Goal: Task Accomplishment & Management: Manage account settings

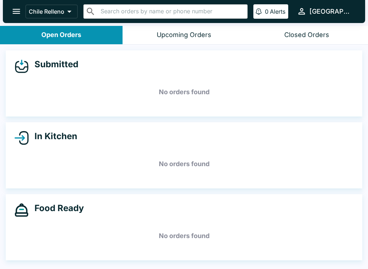
click at [194, 44] on button "Upcoming Orders" at bounding box center [184, 35] width 123 height 18
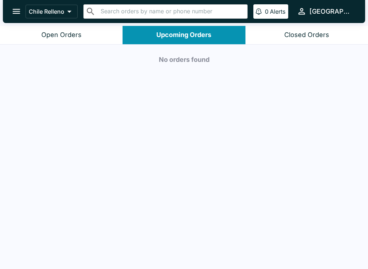
click at [105, 41] on button "Open Orders" at bounding box center [61, 35] width 123 height 18
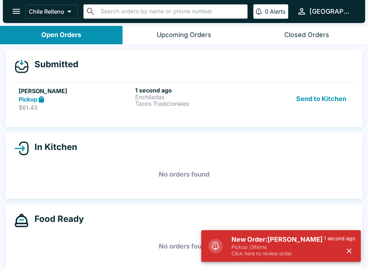
click at [323, 95] on button "Send to Kitchen" at bounding box center [322, 99] width 56 height 25
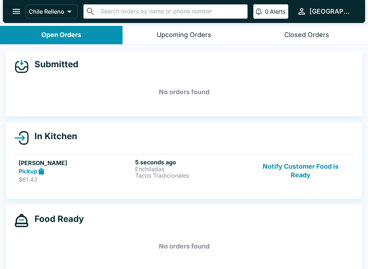
click at [311, 167] on button "Notify Customer Food is Ready" at bounding box center [301, 171] width 98 height 25
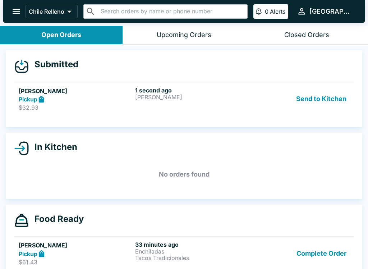
click at [334, 103] on button "Send to Kitchen" at bounding box center [322, 99] width 56 height 25
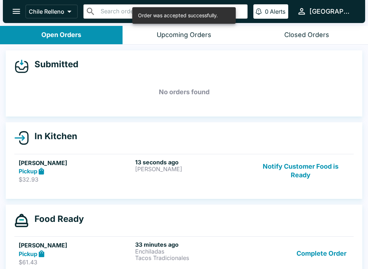
click at [328, 264] on button "Complete Order" at bounding box center [322, 253] width 56 height 25
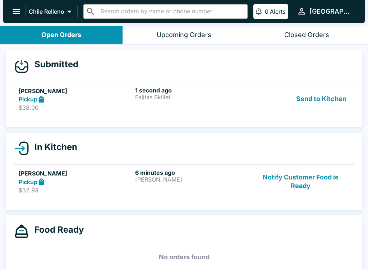
click at [319, 108] on button "Send to Kitchen" at bounding box center [322, 99] width 56 height 25
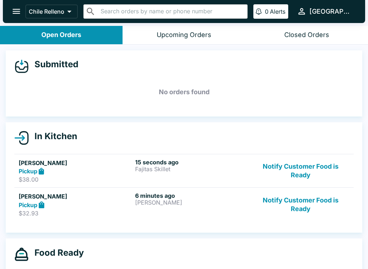
click at [299, 169] on button "Notify Customer Food is Ready" at bounding box center [301, 171] width 98 height 25
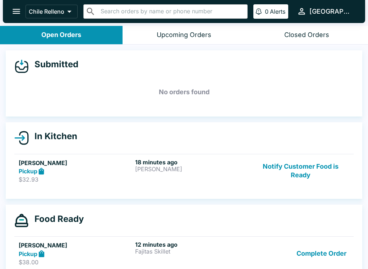
click at [288, 184] on button "Notify Customer Food is Ready" at bounding box center [301, 171] width 98 height 25
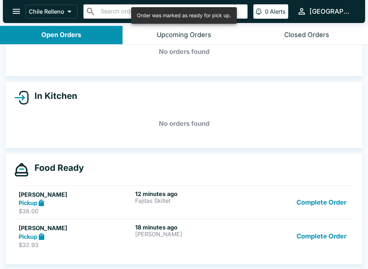
click at [316, 232] on button "Complete Order" at bounding box center [322, 236] width 56 height 25
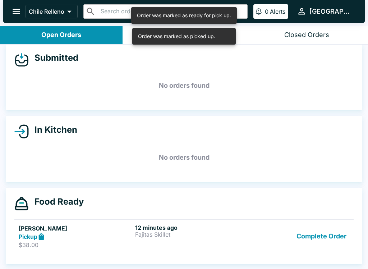
scroll to position [6, 0]
click at [306, 236] on button "Complete Order" at bounding box center [322, 236] width 56 height 25
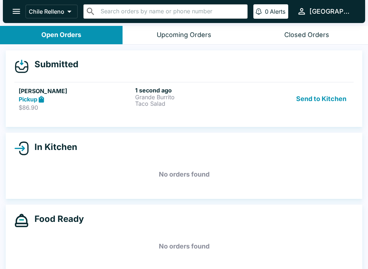
click at [336, 103] on button "Send to Kitchen" at bounding box center [322, 99] width 56 height 25
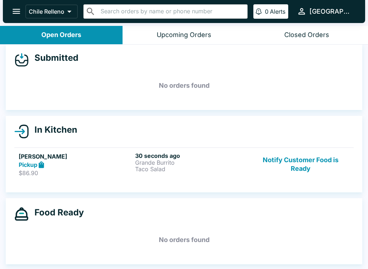
scroll to position [6, 0]
click at [321, 159] on button "Notify Customer Food is Ready" at bounding box center [301, 164] width 98 height 25
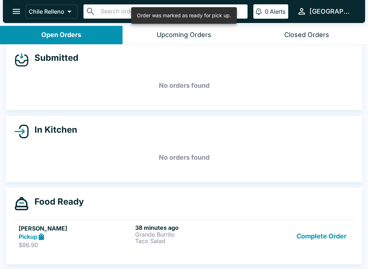
click at [326, 231] on button "Complete Order" at bounding box center [322, 236] width 56 height 25
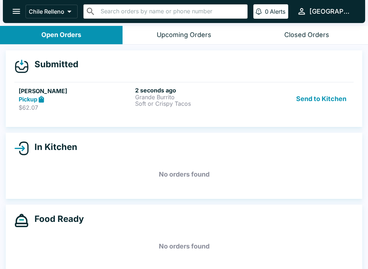
click at [354, 96] on link "[PERSON_NAME] M Pickup $62.07 2 seconds ago Grande Burrito Soft or Crispy Tacos…" at bounding box center [184, 99] width 340 height 34
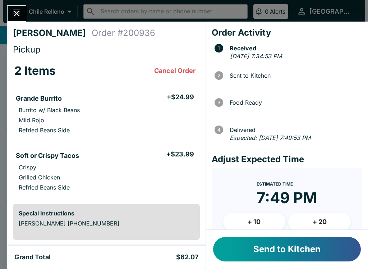
click at [283, 254] on button "Send to Kitchen" at bounding box center [287, 249] width 148 height 24
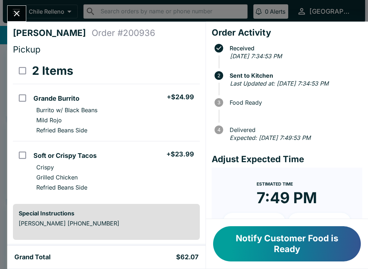
click at [16, 12] on icon "Close" at bounding box center [17, 14] width 10 height 10
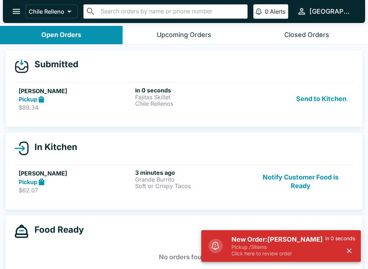
click at [322, 101] on button "Send to Kitchen" at bounding box center [322, 99] width 56 height 25
